Goal: Navigation & Orientation: Go to known website

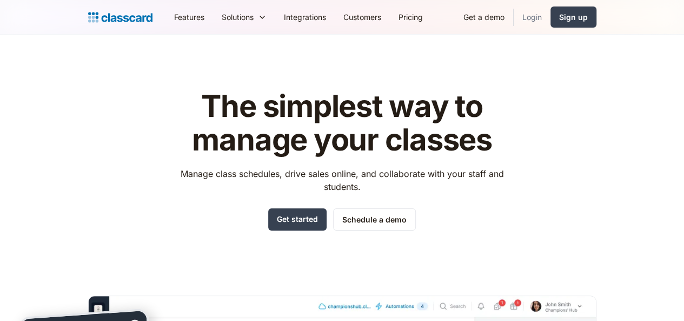
click at [550, 11] on link "Login" at bounding box center [532, 17] width 37 height 24
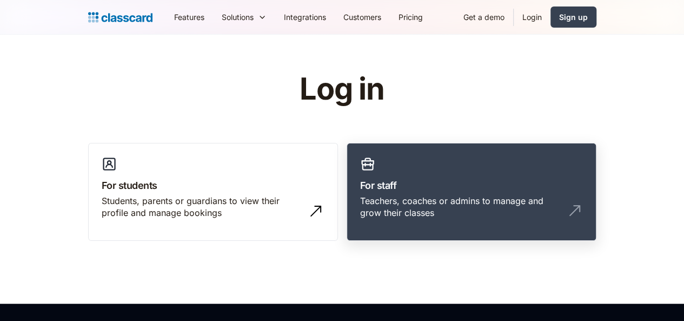
click at [435, 174] on link "For staff Teachers, coaches or admins to manage and grow their classes" at bounding box center [472, 192] width 250 height 98
